Goal: Task Accomplishment & Management: Use online tool/utility

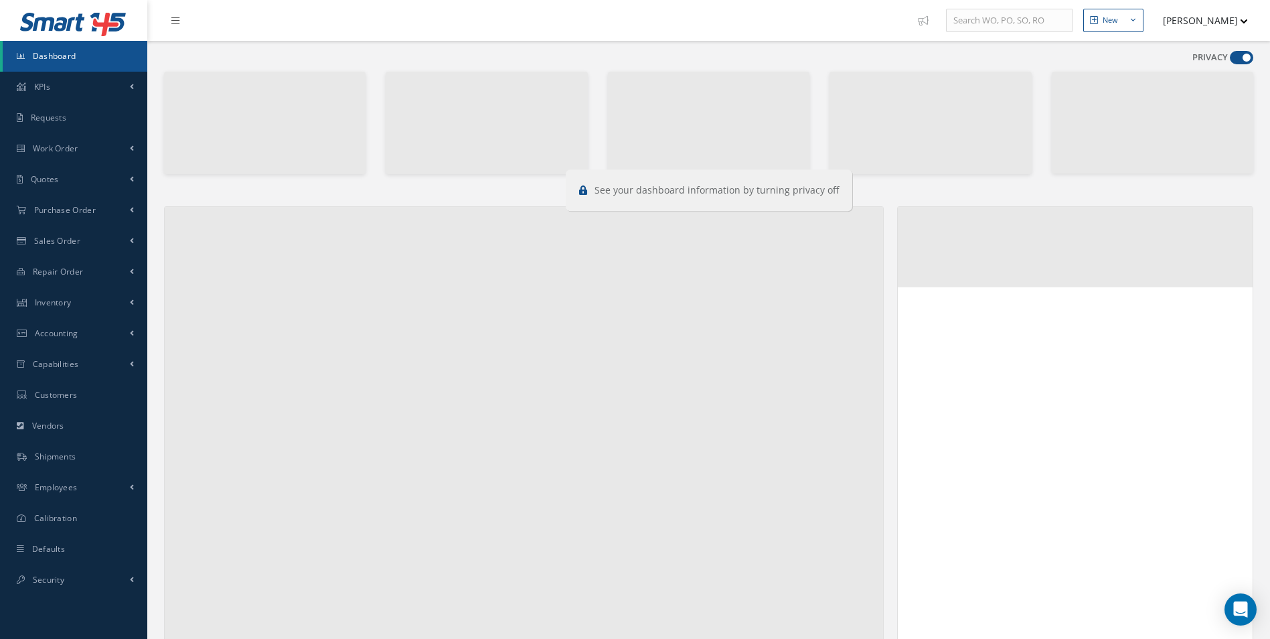
click at [1235, 54] on span at bounding box center [1241, 57] width 23 height 13
click at [1230, 60] on input "checkbox" at bounding box center [1230, 60] width 0 height 0
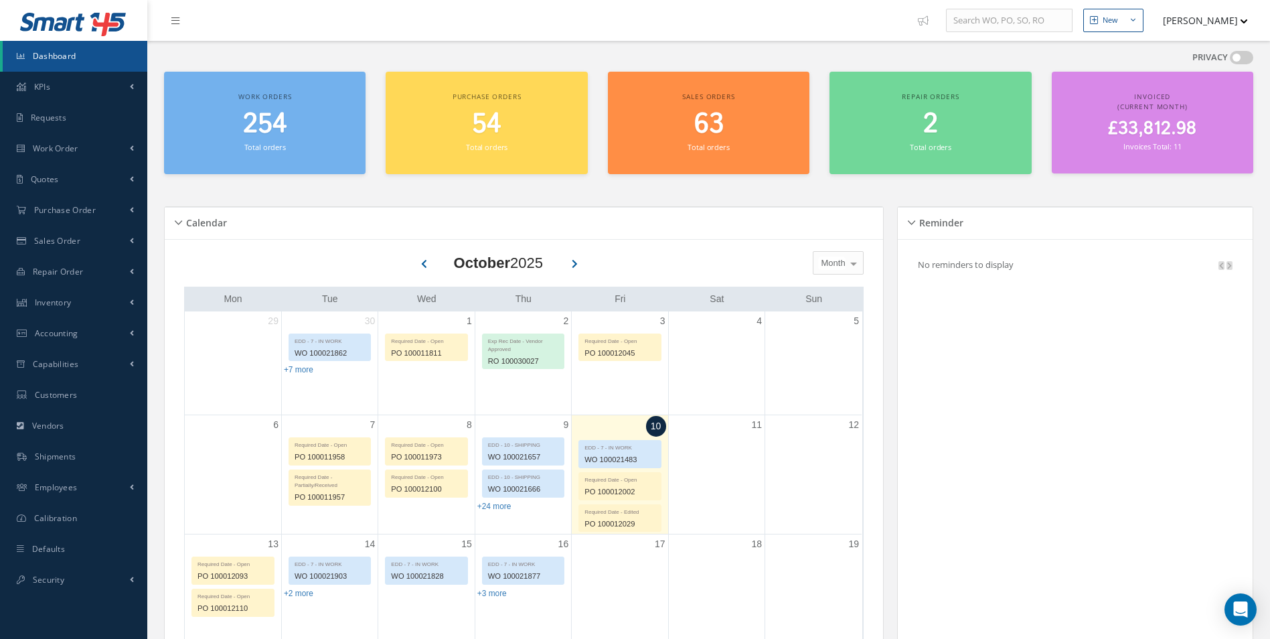
click at [1235, 54] on span at bounding box center [1241, 57] width 23 height 13
click at [1230, 60] on input "checkbox" at bounding box center [1230, 60] width 0 height 0
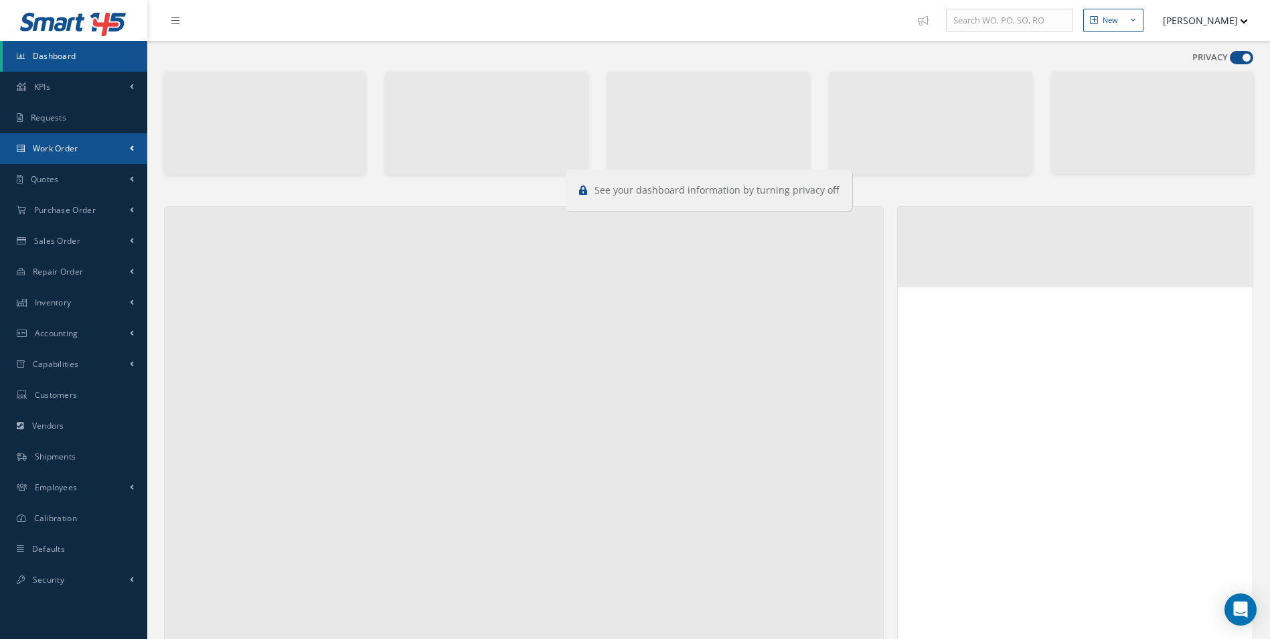
click at [57, 149] on span "Work Order" at bounding box center [56, 148] width 46 height 11
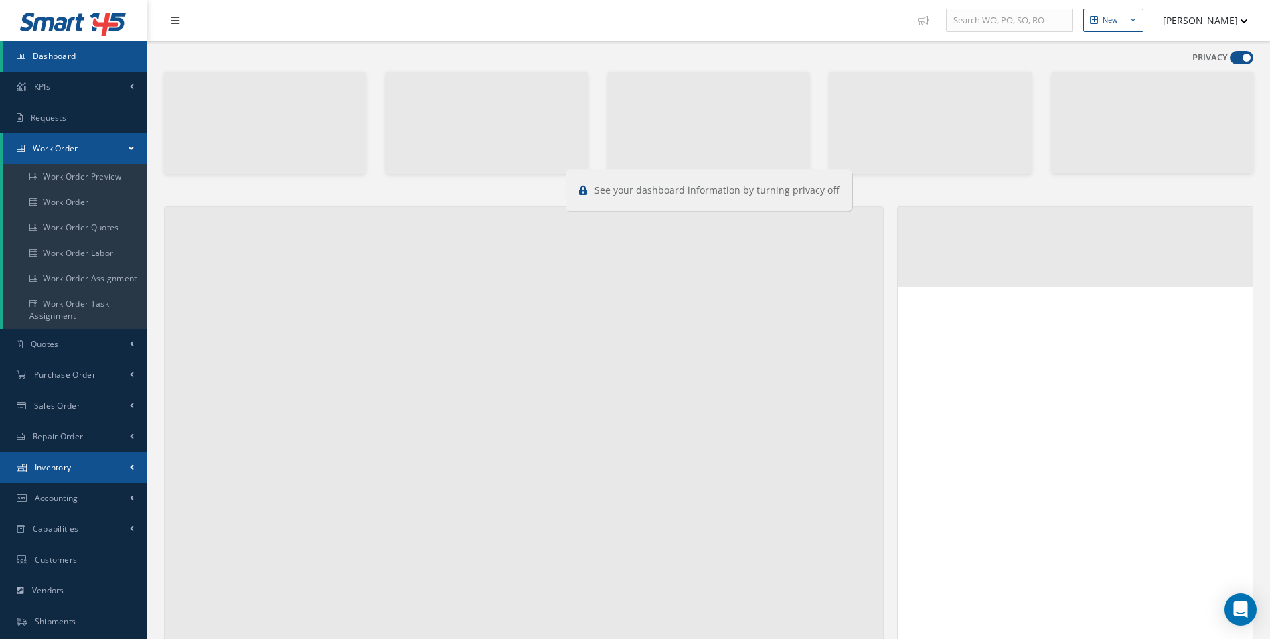
click at [66, 472] on span "Inventory" at bounding box center [53, 466] width 37 height 11
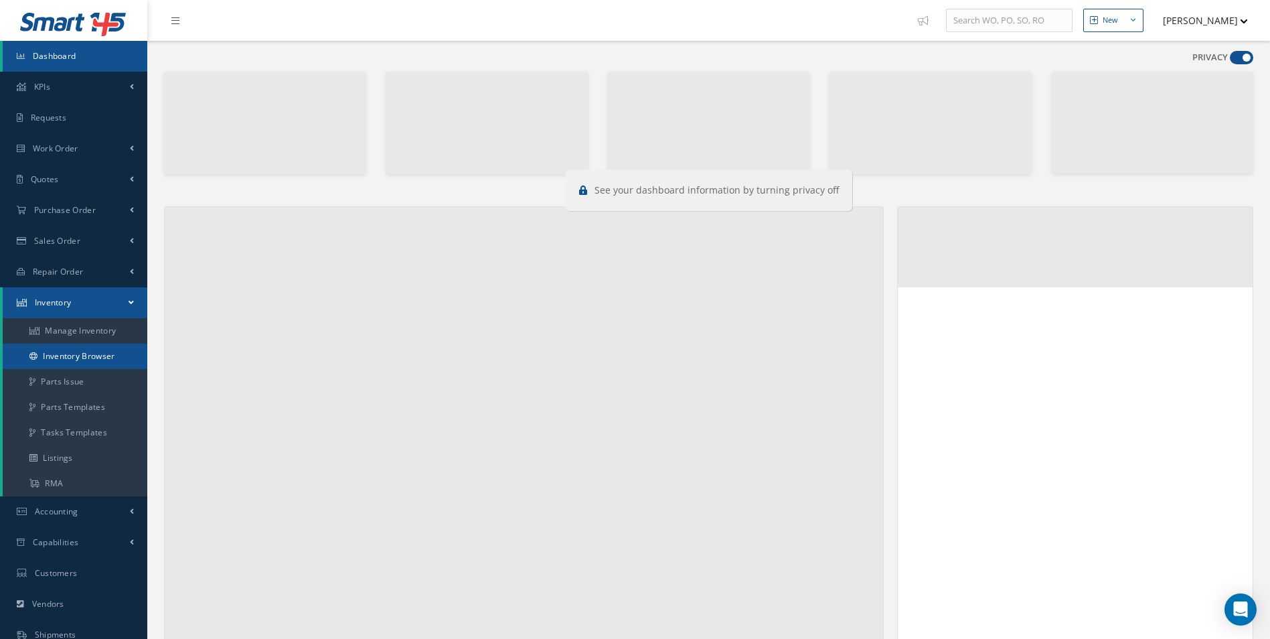
click at [80, 359] on link "Inventory Browser" at bounding box center [75, 355] width 145 height 25
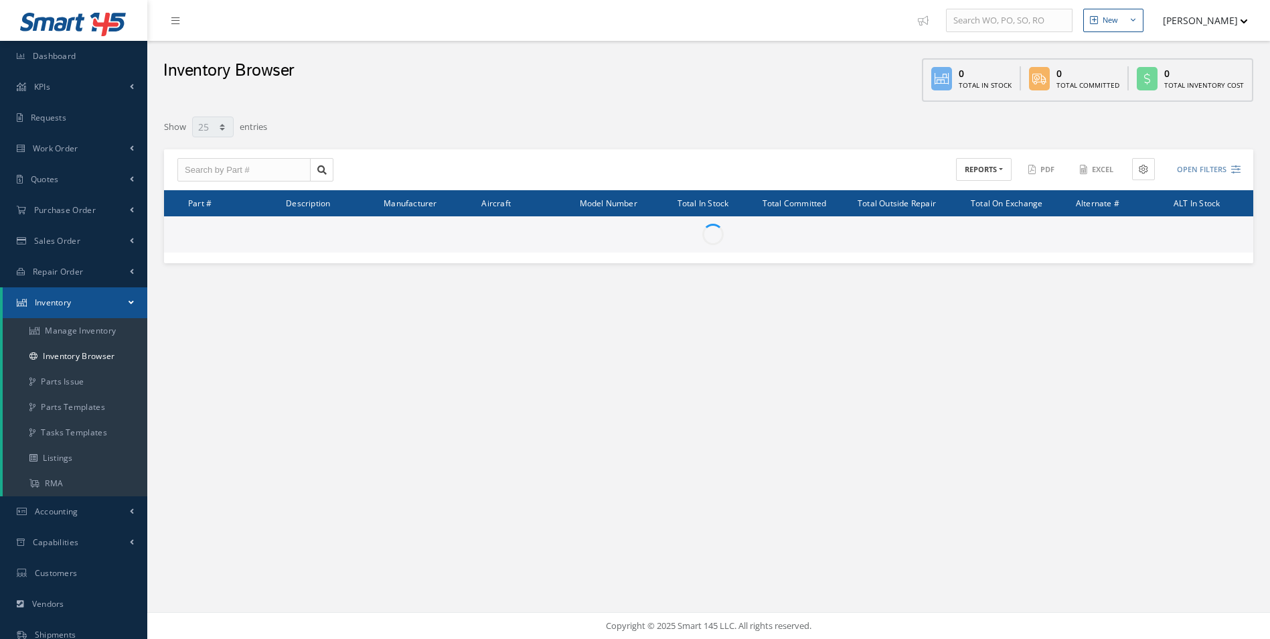
select select "25"
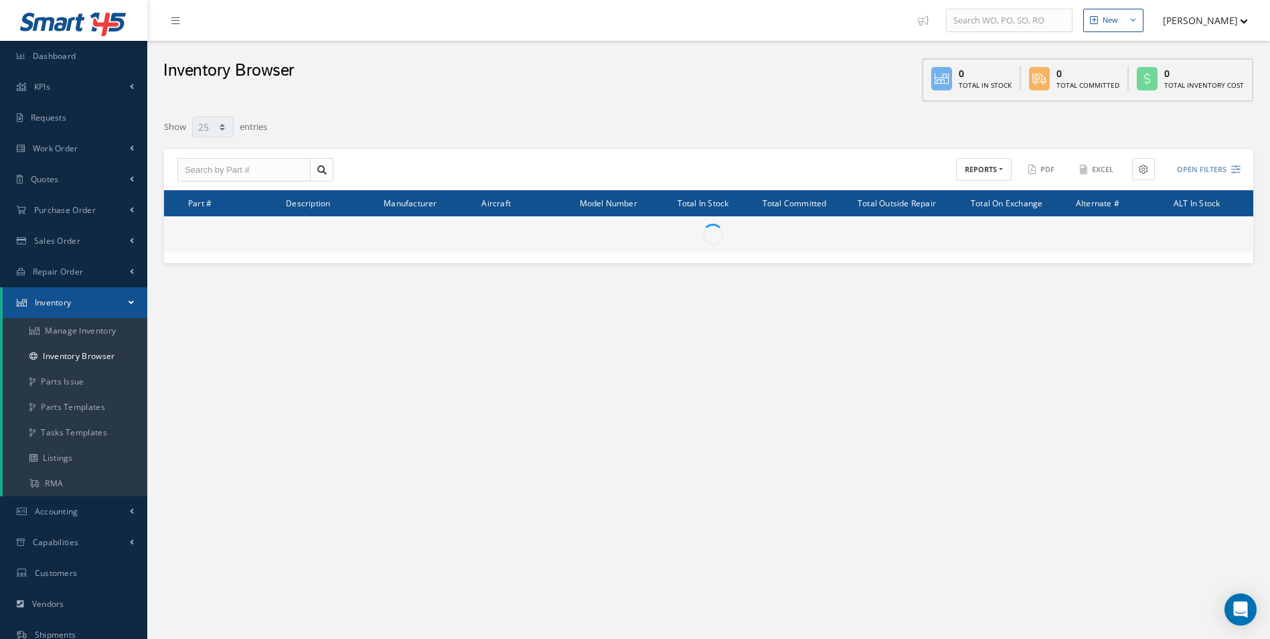
type input "Locations"
type input "All General Ledger"
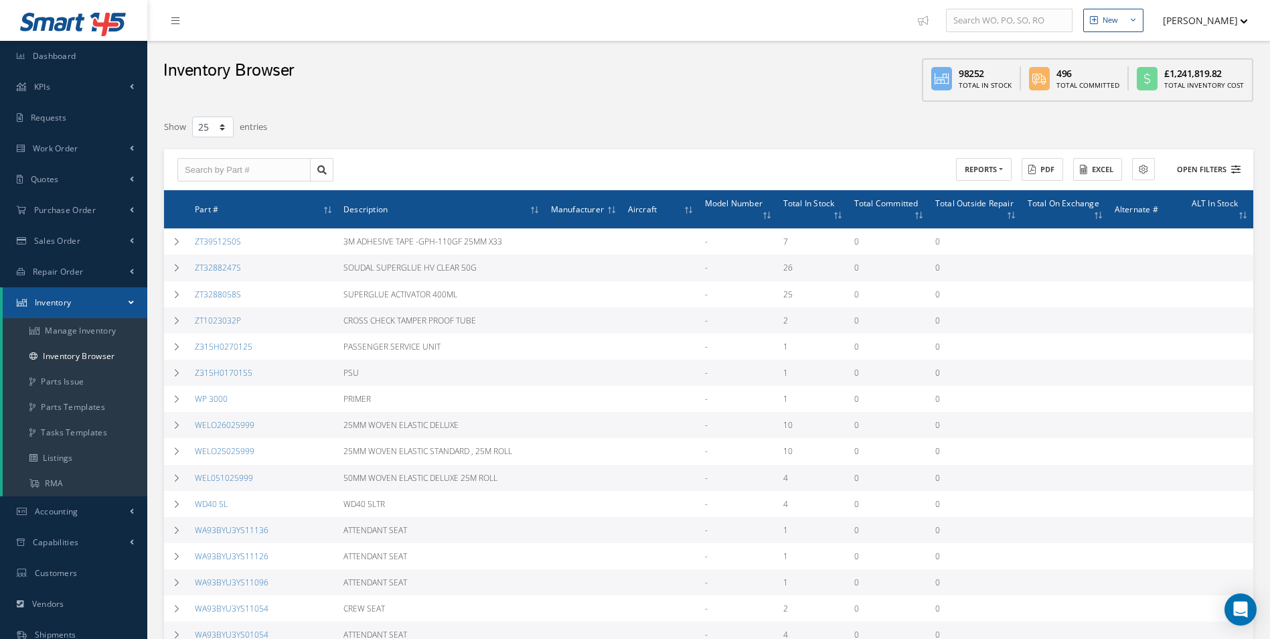
click at [1238, 167] on icon at bounding box center [1235, 169] width 9 height 9
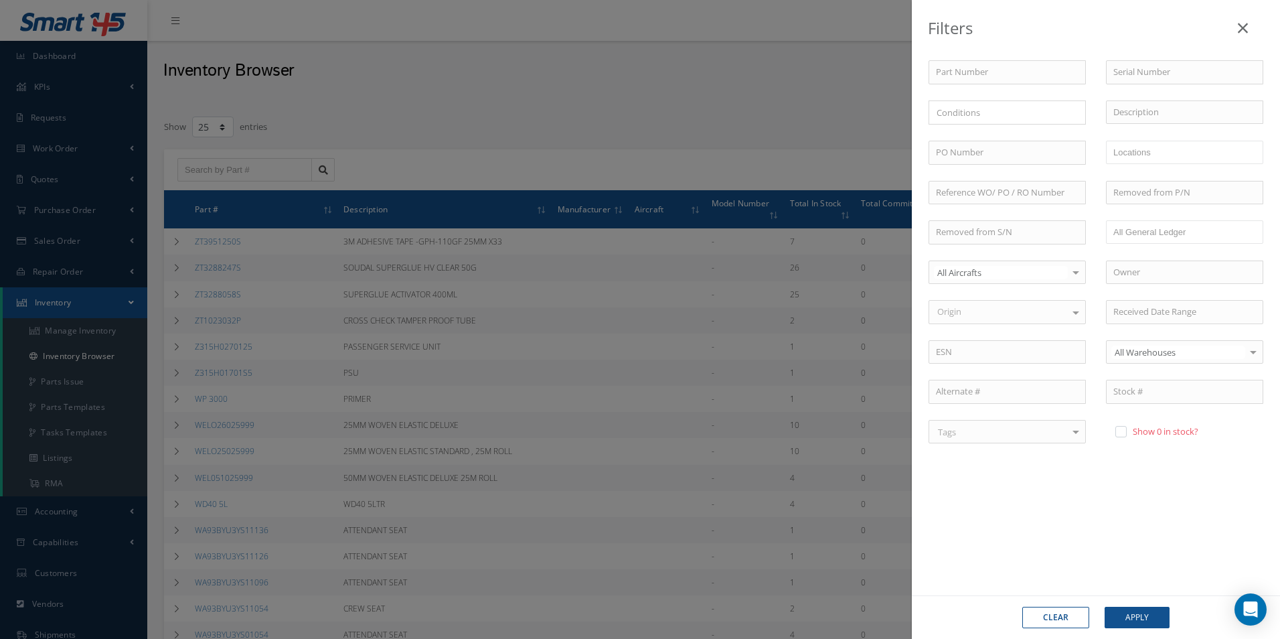
click at [486, 94] on div "Filters Part Number Serial Number × Loading... Description PO Number WORKSHOP C…" at bounding box center [640, 319] width 1280 height 639
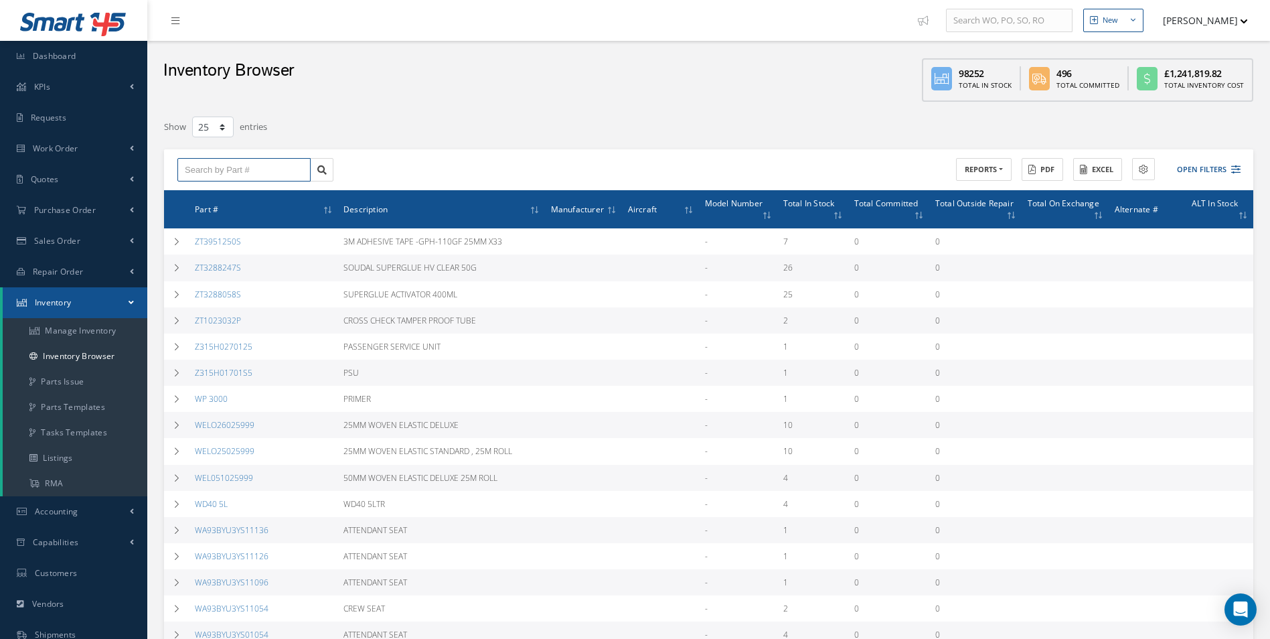
click at [216, 169] on input "text" at bounding box center [243, 170] width 133 height 24
click at [222, 187] on div "B3500DP503-645" at bounding box center [244, 193] width 118 height 13
type input "B3500DP503-645"
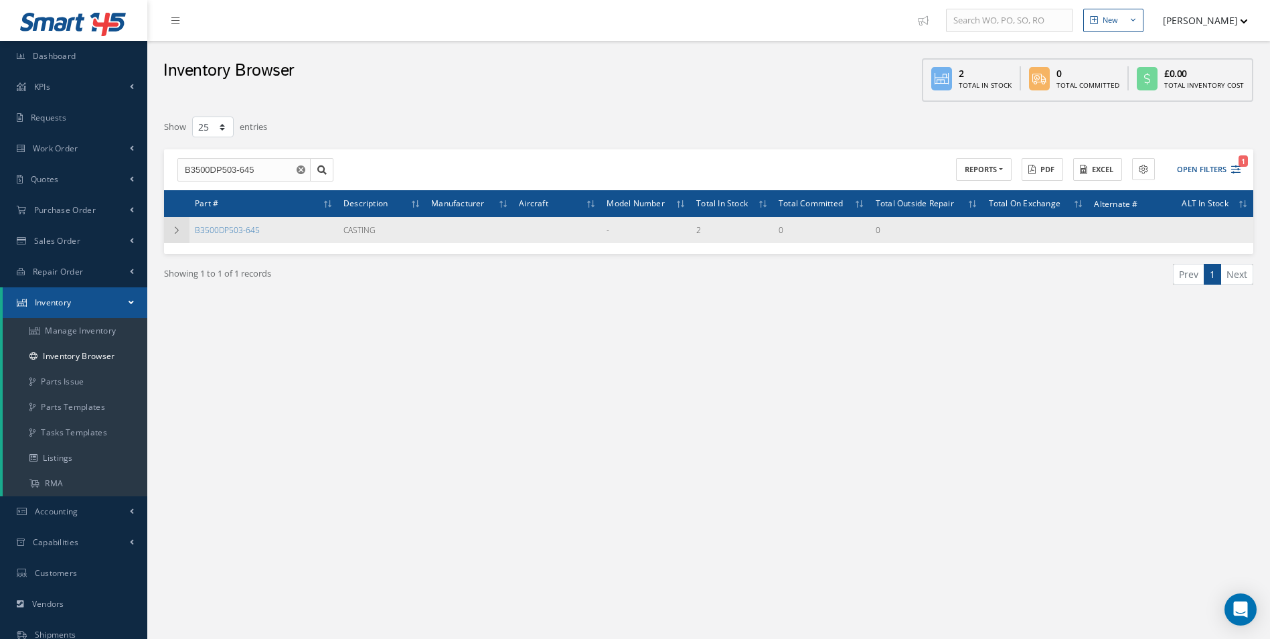
click at [183, 230] on td at bounding box center [176, 230] width 25 height 26
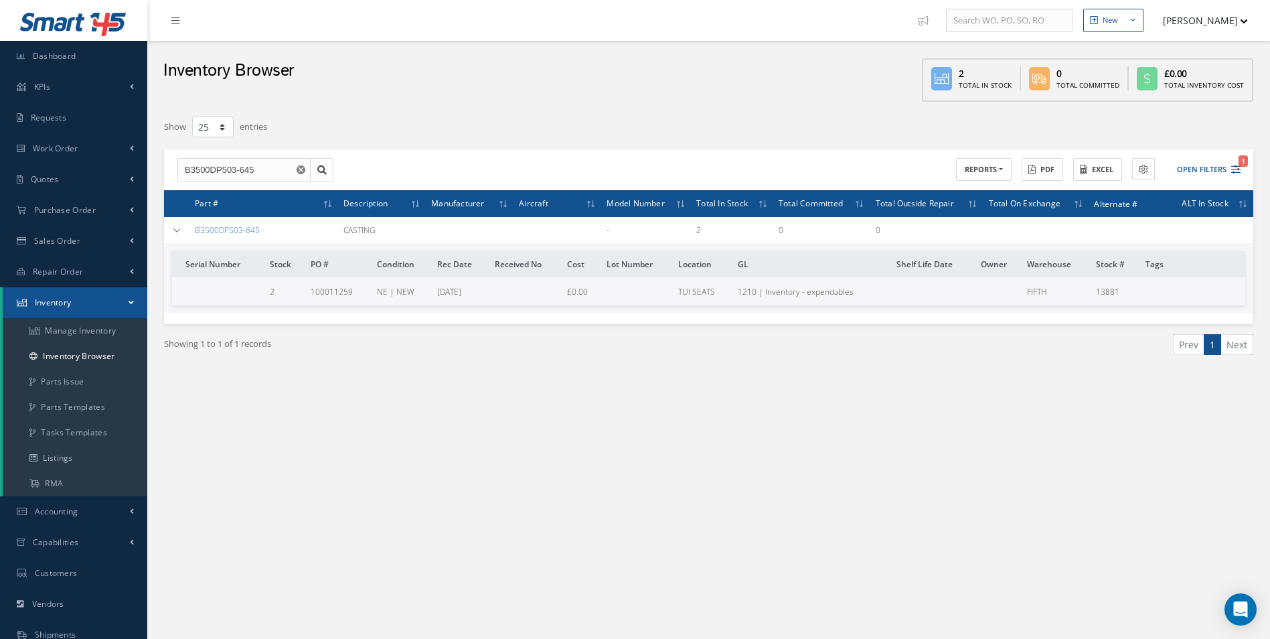
click at [303, 171] on icon "Reset" at bounding box center [301, 169] width 9 height 9
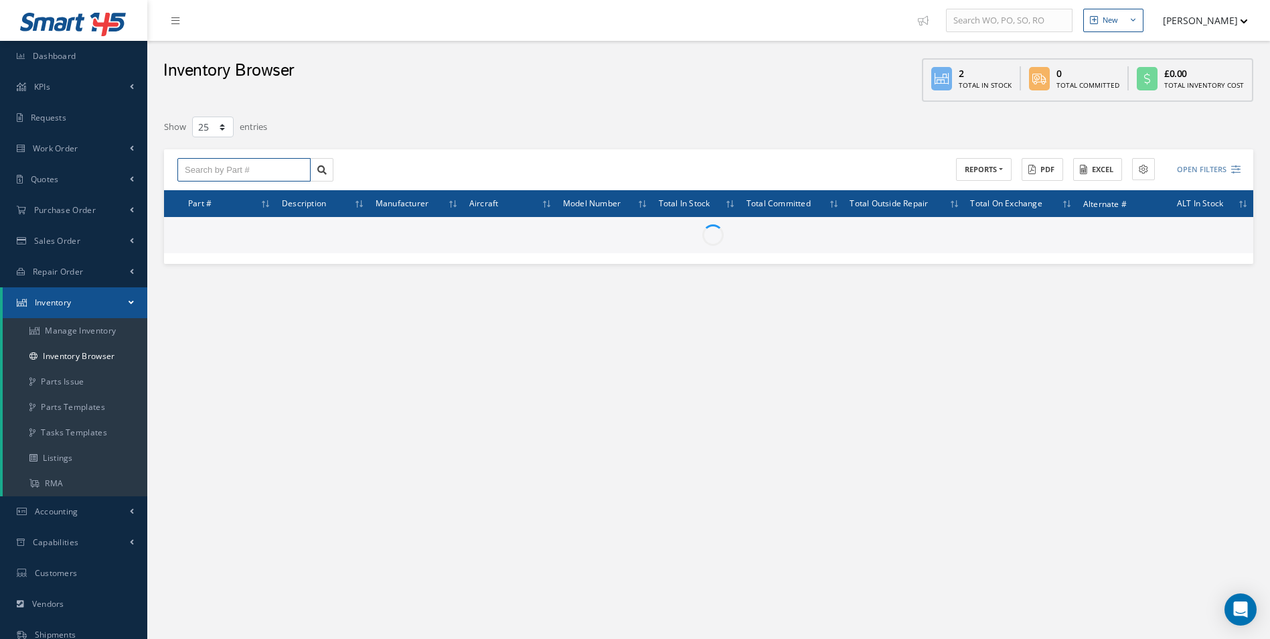
click at [251, 167] on input "text" at bounding box center [243, 170] width 133 height 24
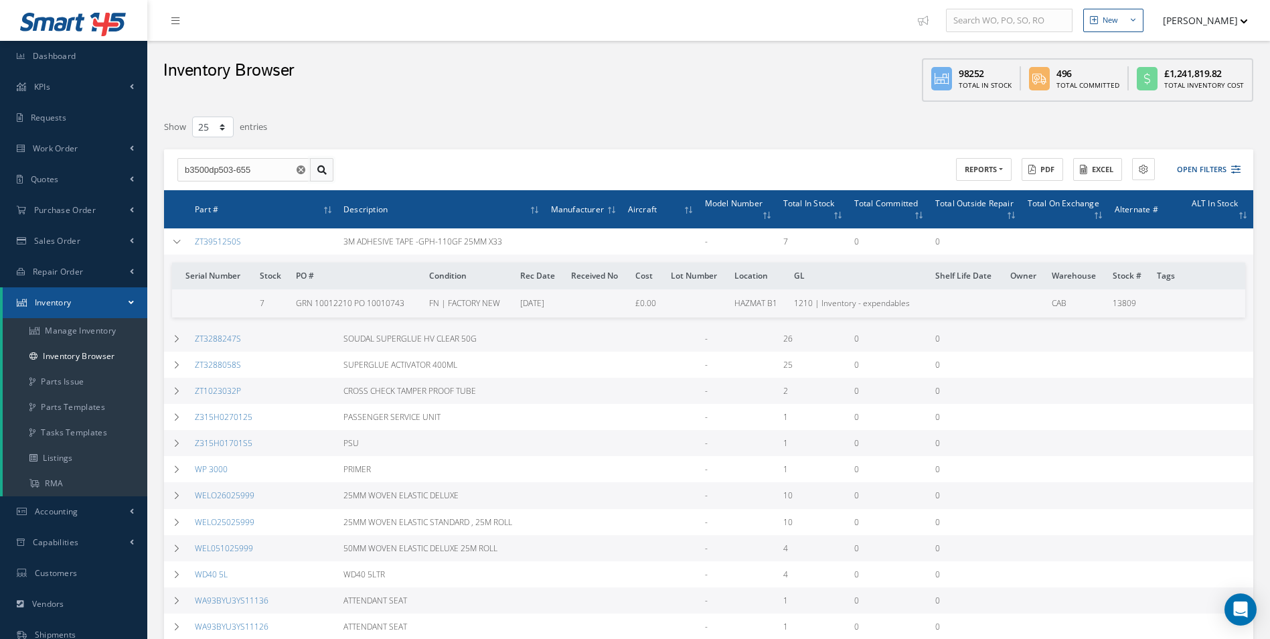
click at [329, 177] on link at bounding box center [321, 170] width 23 height 24
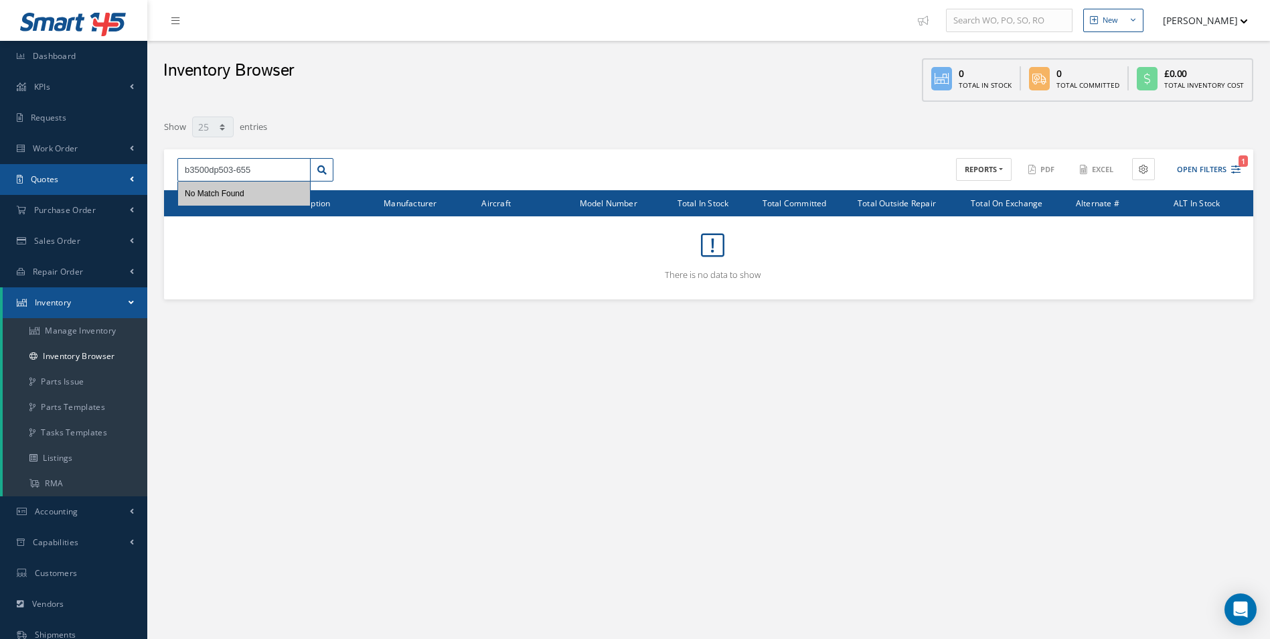
drag, startPoint x: 264, startPoint y: 167, endPoint x: 104, endPoint y: 191, distance: 161.8
click at [105, 191] on div "Smart 145 Dashboard KPIs Work Order Accounting Requests Work Order Work Order P…" at bounding box center [635, 386] width 1270 height 773
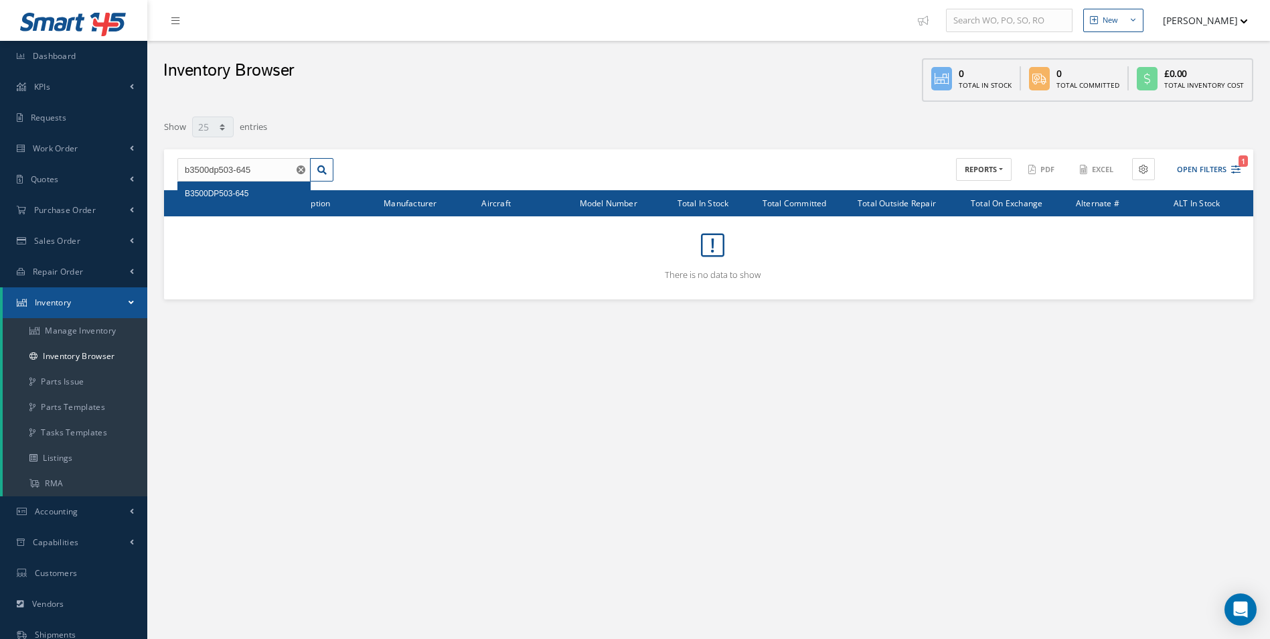
click at [261, 191] on div "B3500DP503-645" at bounding box center [244, 193] width 118 height 13
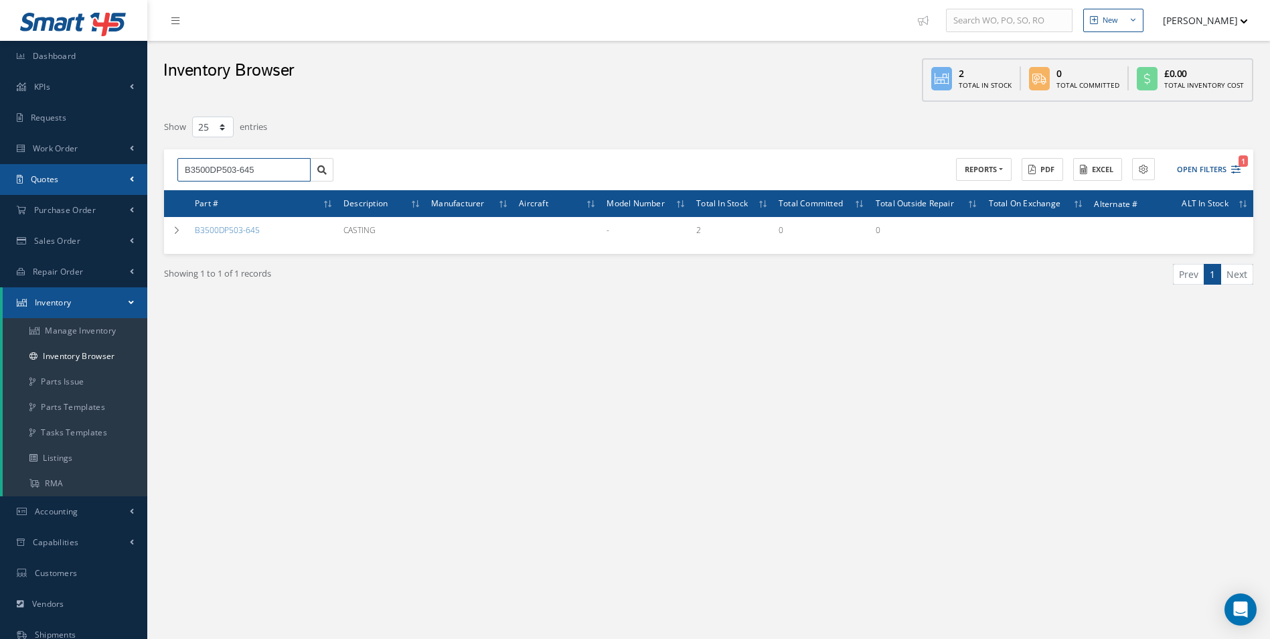
drag, startPoint x: 269, startPoint y: 174, endPoint x: 67, endPoint y: 181, distance: 202.3
click at [67, 181] on div "Smart 145 Dashboard KPIs Work Order Accounting Requests Work Order Work Order P…" at bounding box center [635, 386] width 1270 height 773
drag, startPoint x: 266, startPoint y: 168, endPoint x: 151, endPoint y: 169, distance: 115.2
click at [151, 169] on div "New New Work Order New Purchase Order New Customer Quote New Sales Order New Re…" at bounding box center [708, 386] width 1123 height 773
click at [260, 165] on input "B3500DP503-645" at bounding box center [243, 170] width 133 height 24
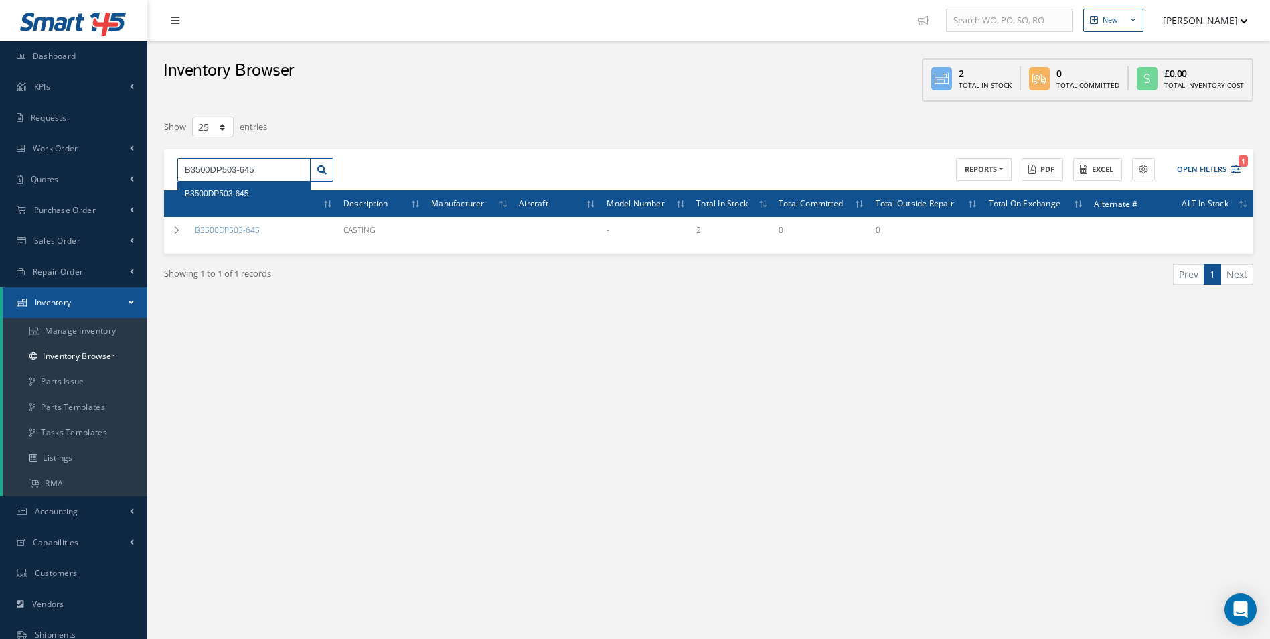
drag, startPoint x: 264, startPoint y: 167, endPoint x: 238, endPoint y: 170, distance: 25.7
click at [238, 170] on input "B3500DP503-645" at bounding box center [243, 170] width 133 height 24
click at [322, 169] on icon at bounding box center [321, 169] width 9 height 9
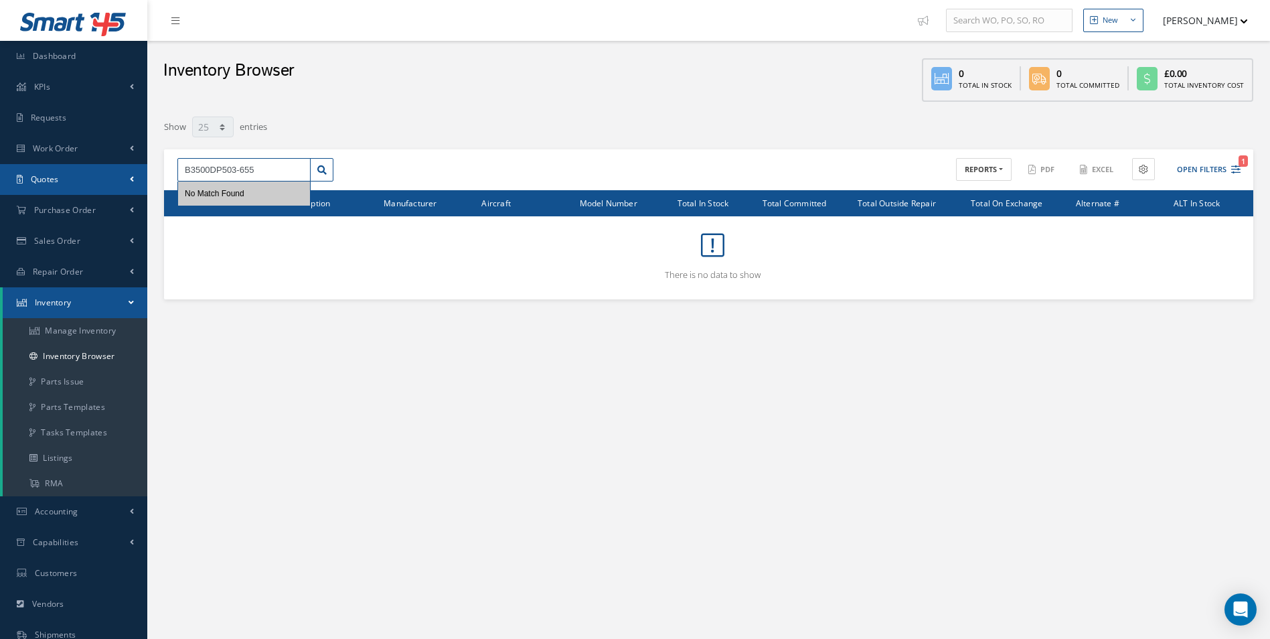
drag, startPoint x: 276, startPoint y: 171, endPoint x: 59, endPoint y: 171, distance: 216.9
click at [59, 171] on div "Smart 145 Dashboard KPIs Work Order Accounting Requests Work Order Work Order P…" at bounding box center [635, 386] width 1270 height 773
drag, startPoint x: 271, startPoint y: 159, endPoint x: 159, endPoint y: 172, distance: 113.2
click at [159, 172] on div "Filters Part Number B3500DP503-655 Serial Number × Loading... Description PO Nu…" at bounding box center [708, 207] width 1109 height 184
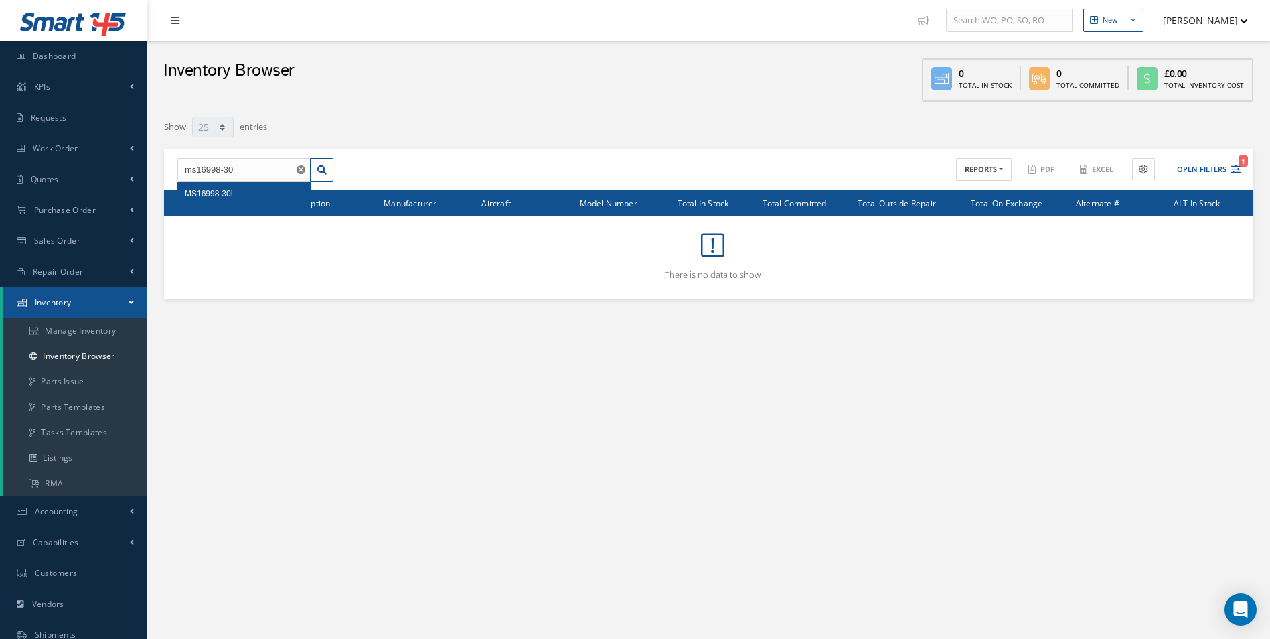
click at [238, 193] on div "MS16998-30L" at bounding box center [244, 193] width 118 height 13
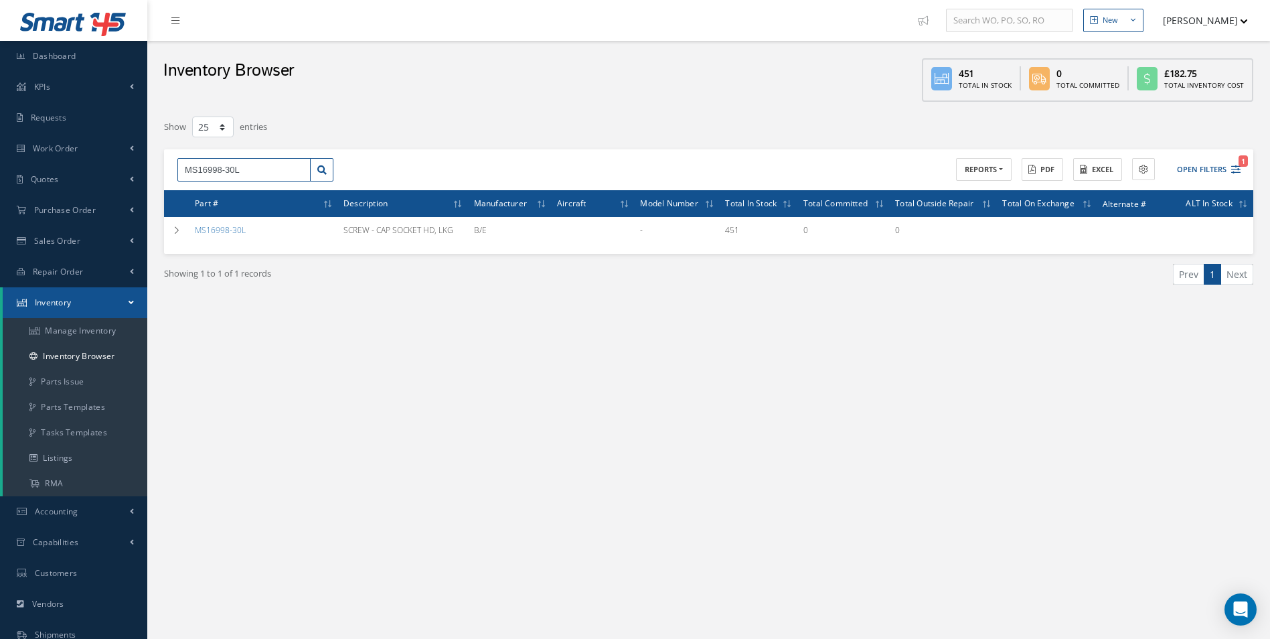
drag, startPoint x: 233, startPoint y: 171, endPoint x: 164, endPoint y: 173, distance: 69.0
click at [164, 173] on div "MS16998-30L ACTIONS Receive Payments Select Customer Cabinair Services 1ST CHOI…" at bounding box center [708, 170] width 1089 height 42
drag, startPoint x: 242, startPoint y: 172, endPoint x: 32, endPoint y: 172, distance: 210.2
click at [32, 172] on div "Smart 145 Dashboard KPIs Work Order Accounting Requests Work Order Work Order P…" at bounding box center [635, 386] width 1270 height 773
type input "ms21043-3"
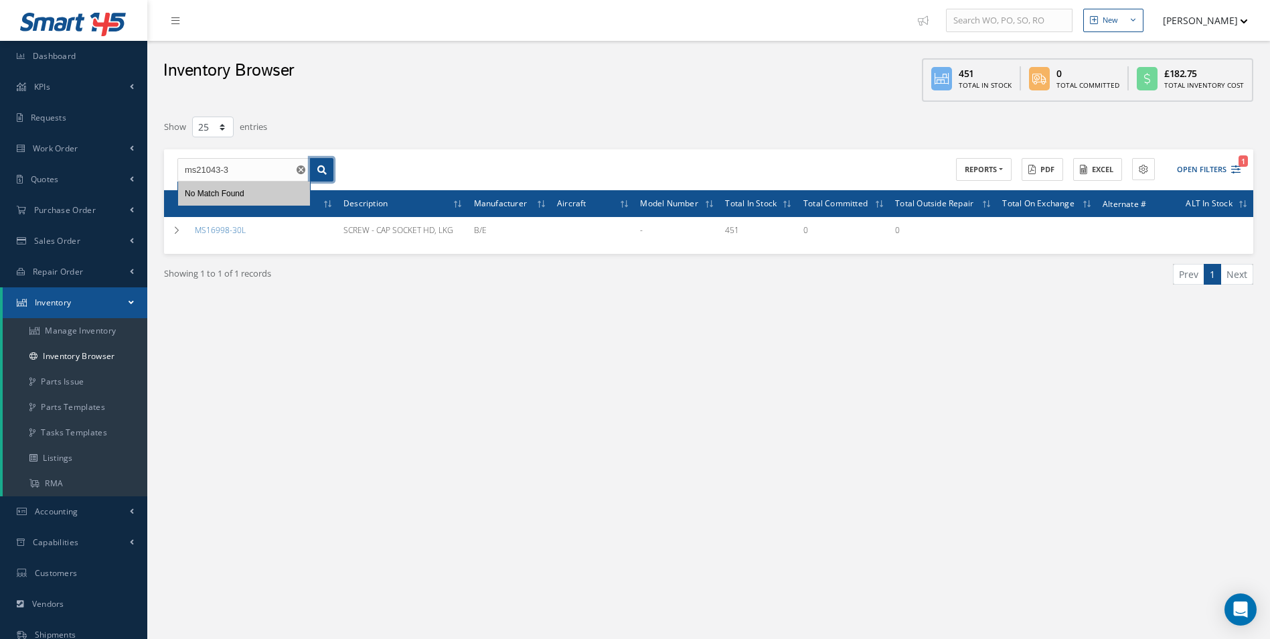
click at [325, 169] on icon at bounding box center [321, 169] width 9 height 9
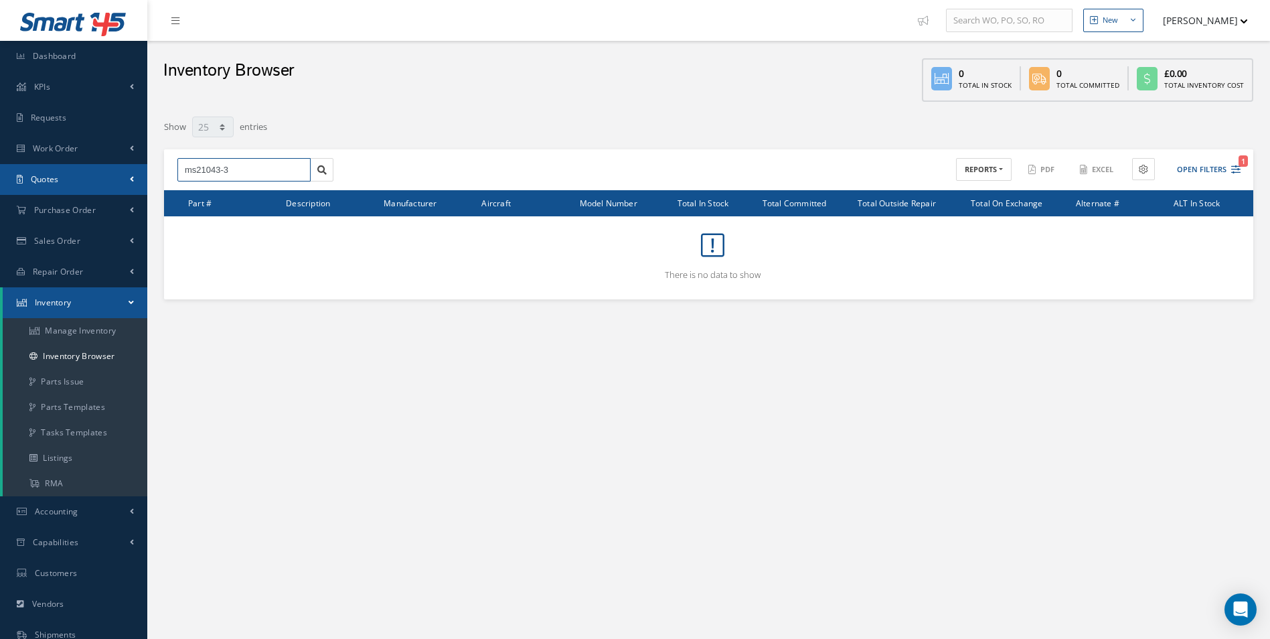
drag, startPoint x: 240, startPoint y: 168, endPoint x: 145, endPoint y: 171, distance: 94.5
click at [145, 171] on div "Smart 145 Dashboard KPIs Work Order Accounting Requests Work Order Work Order P…" at bounding box center [635, 386] width 1270 height 773
